Goal: Navigation & Orientation: Find specific page/section

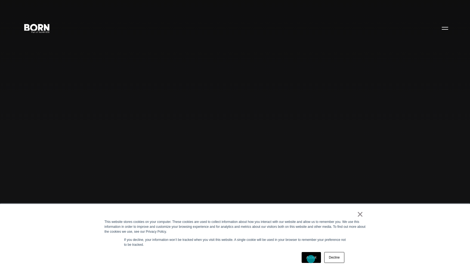
click at [311, 259] on link "Accept" at bounding box center [311, 257] width 19 height 11
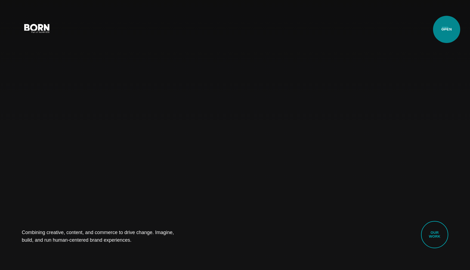
click at [447, 29] on button "Primary Menu" at bounding box center [444, 27] width 13 height 11
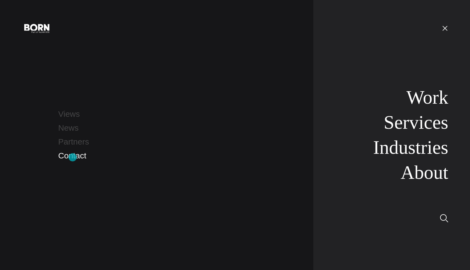
click at [73, 157] on link "Contact" at bounding box center [72, 155] width 28 height 9
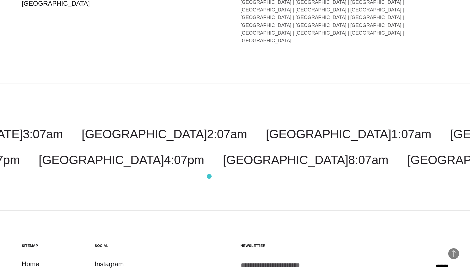
scroll to position [1308, 0]
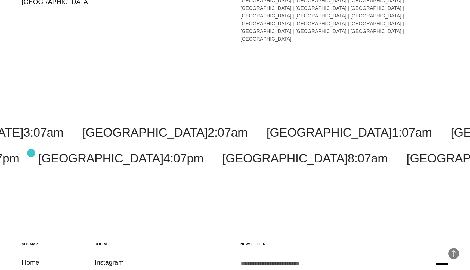
click at [31, 267] on link "Work" at bounding box center [29, 272] width 15 height 10
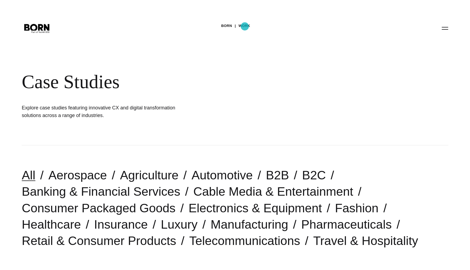
click at [245, 26] on link "Work" at bounding box center [245, 26] width 12 height 8
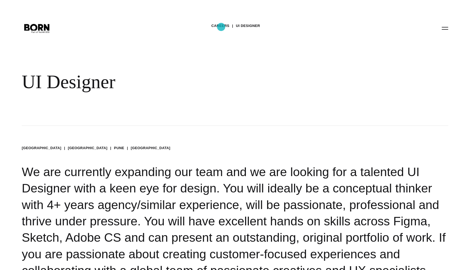
click at [221, 27] on link "Careers" at bounding box center [220, 26] width 18 height 8
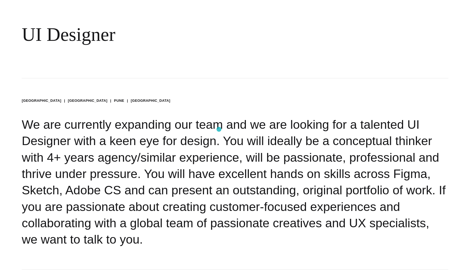
scroll to position [52, 0]
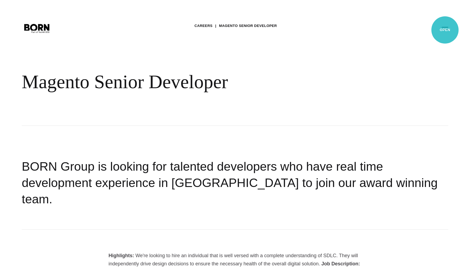
click at [445, 30] on button "Primary Menu" at bounding box center [444, 27] width 13 height 11
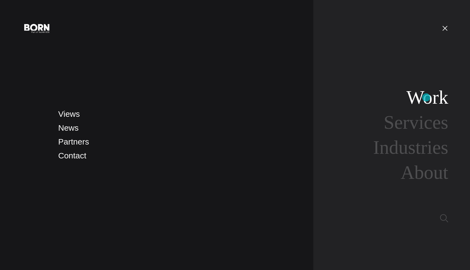
click at [426, 97] on link "Work" at bounding box center [427, 97] width 42 height 21
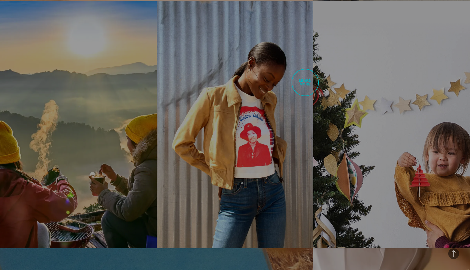
scroll to position [596, 0]
